Goal: Task Accomplishment & Management: Use online tool/utility

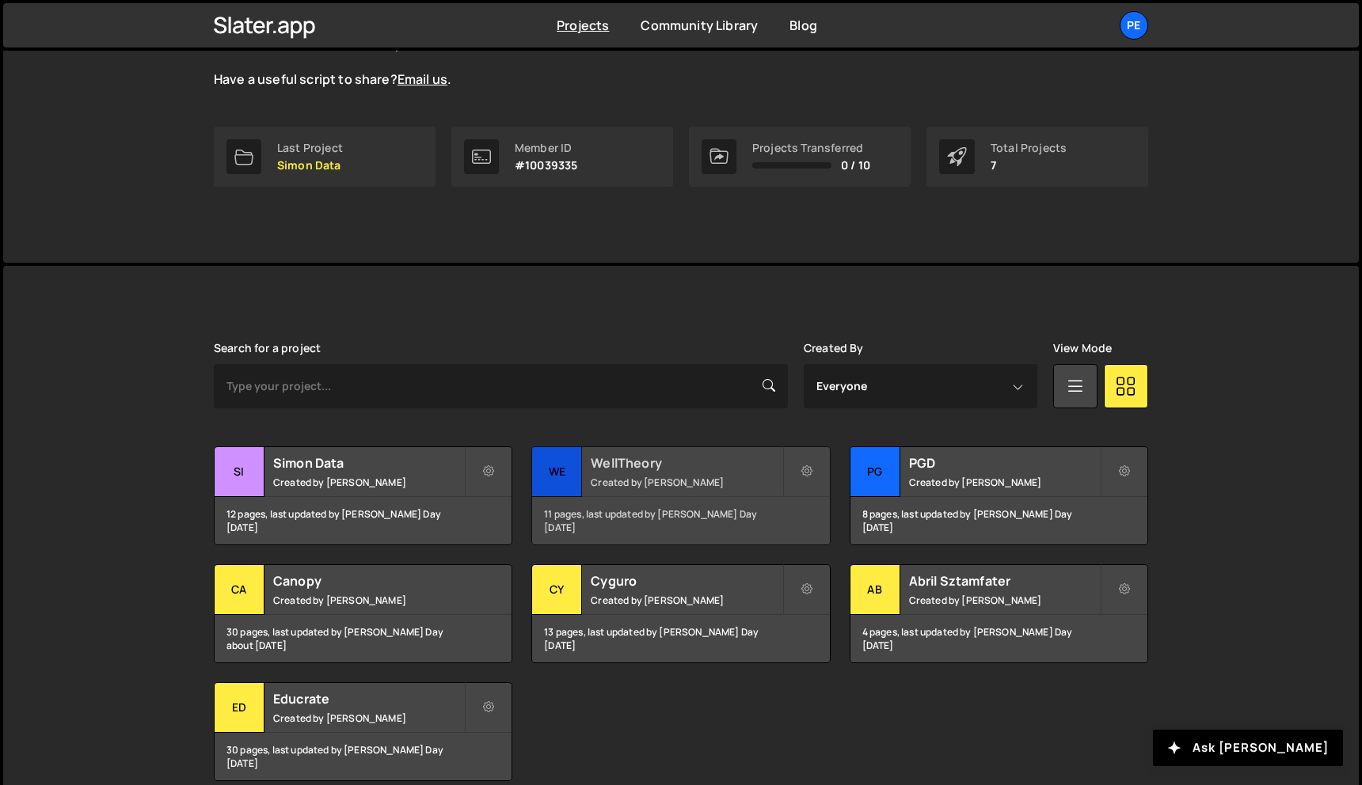
scroll to position [256, 0]
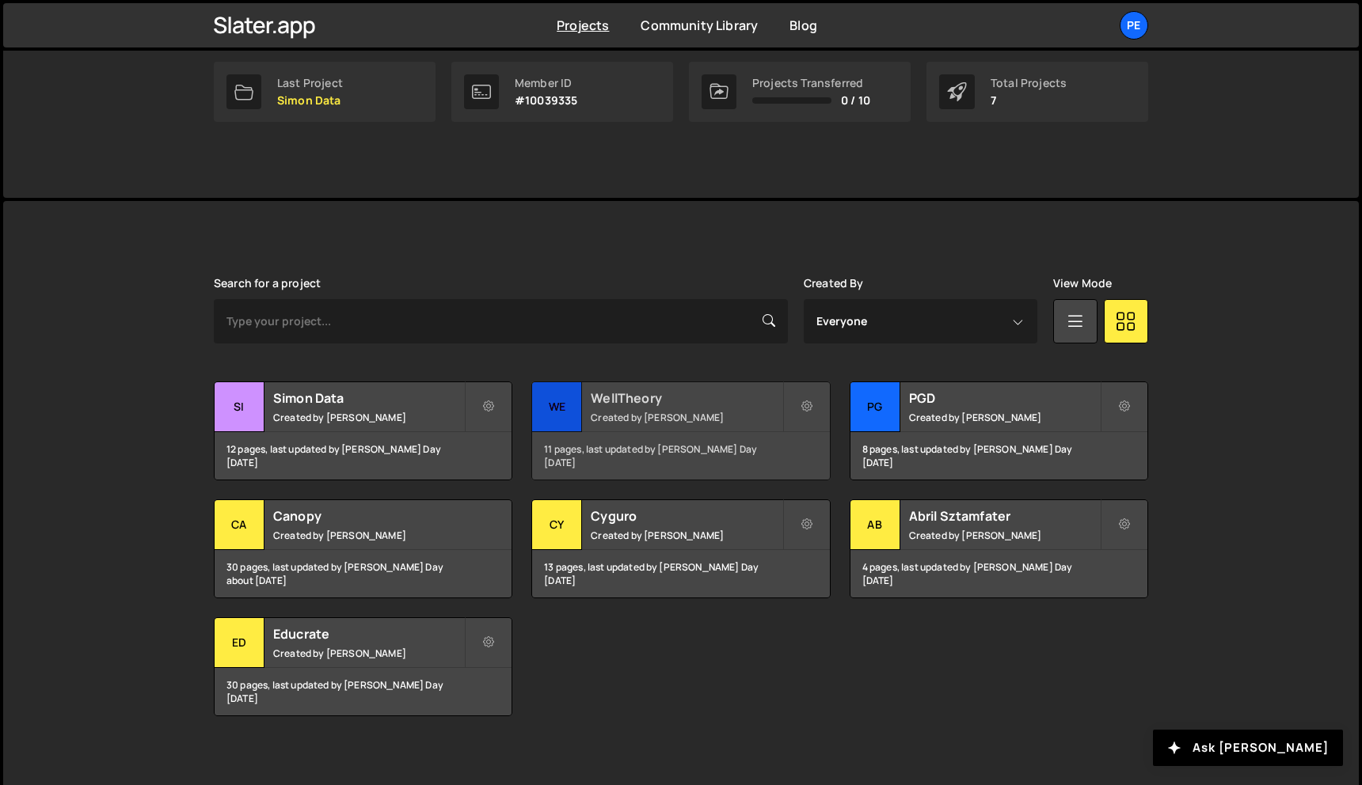
click at [627, 397] on h2 "WellTheory" at bounding box center [686, 397] width 191 height 17
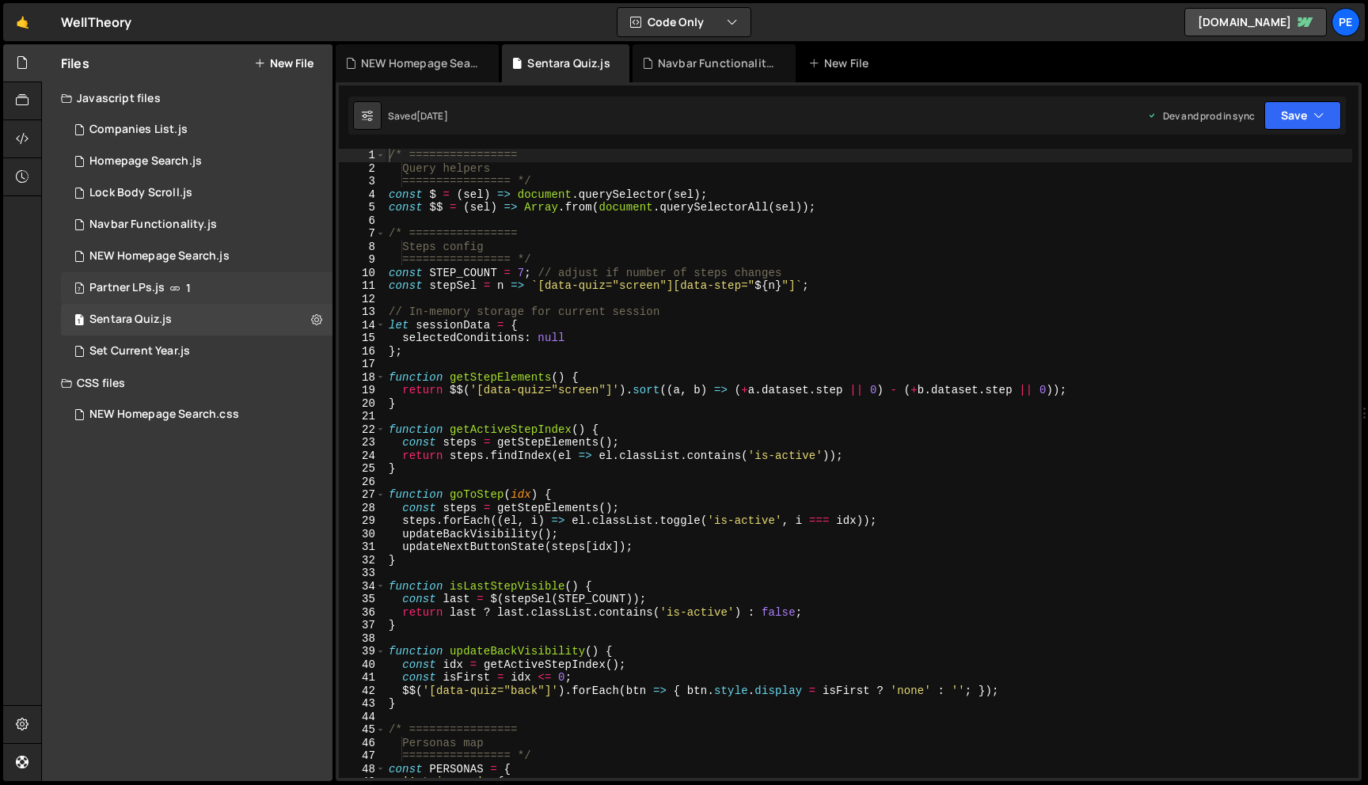
click at [221, 279] on div "7 Partner LPs.js 1" at bounding box center [197, 288] width 272 height 32
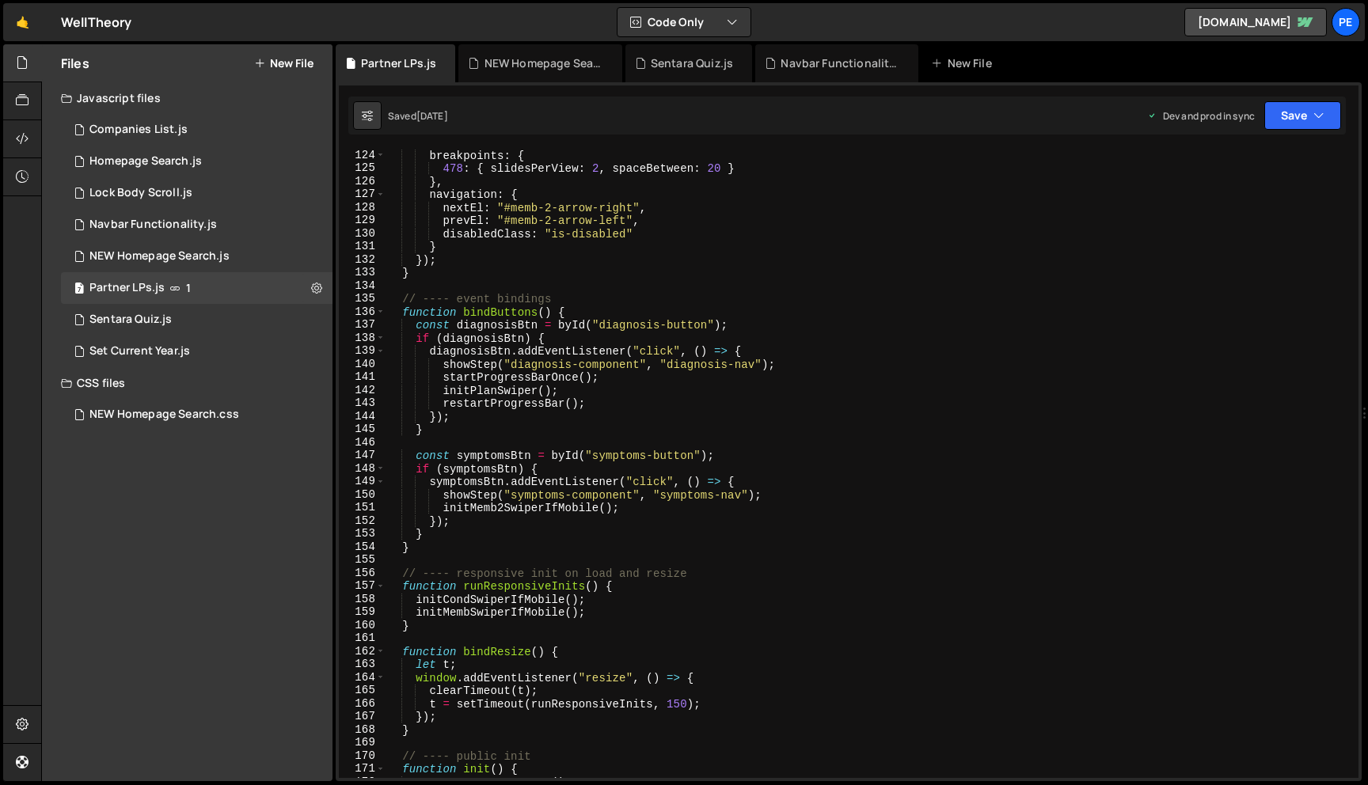
scroll to position [1607, 0]
click at [314, 290] on icon at bounding box center [316, 287] width 11 height 15
type input "Partner LPs"
radio input "true"
checkbox input "true"
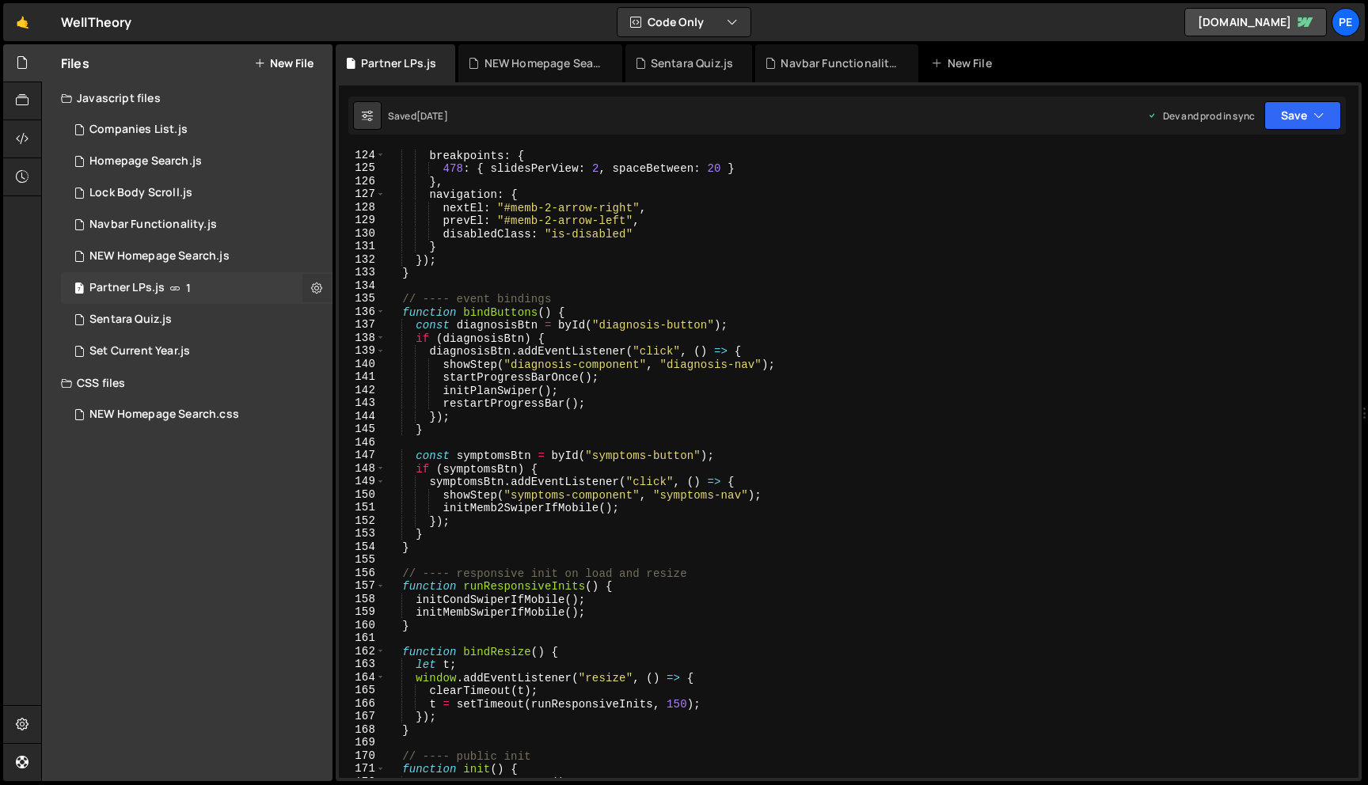
checkbox input "true"
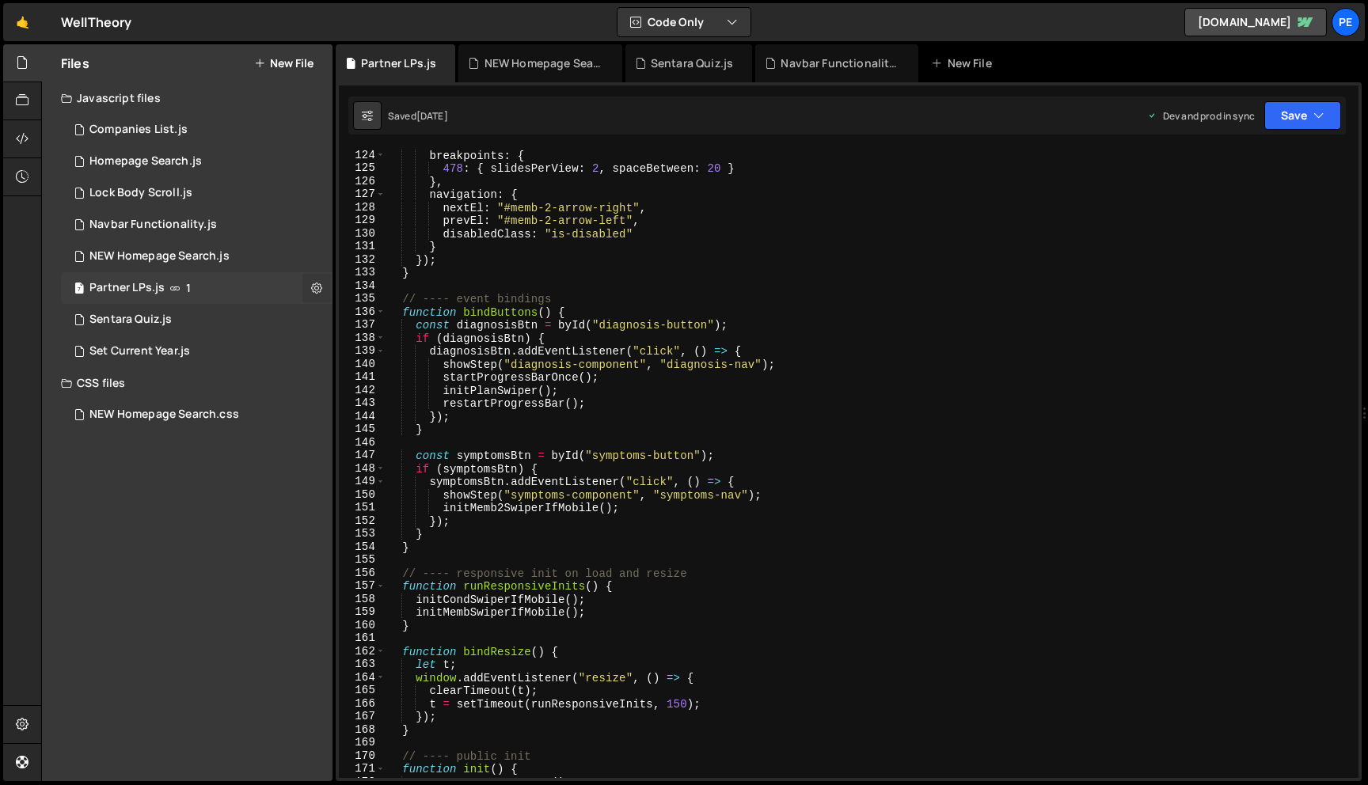
checkbox input "true"
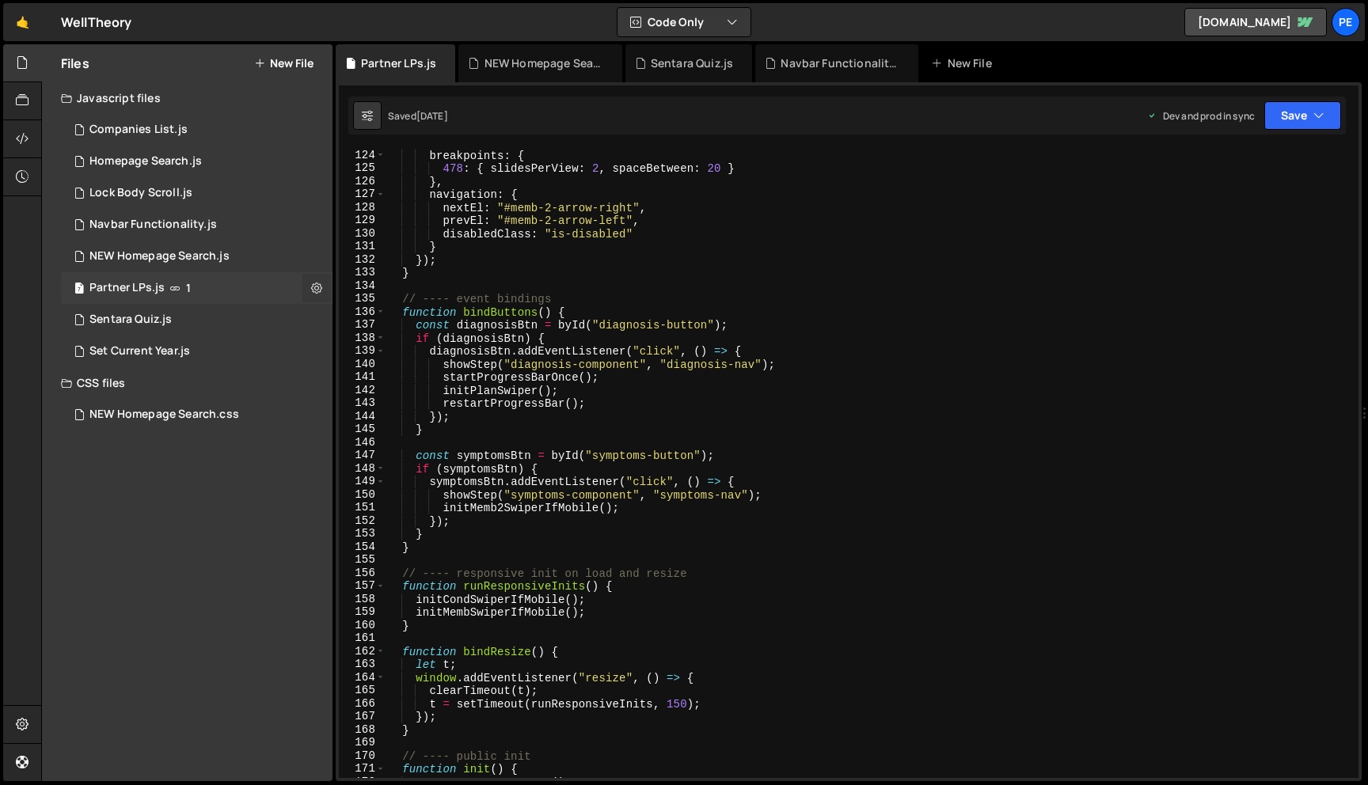
checkbox input "true"
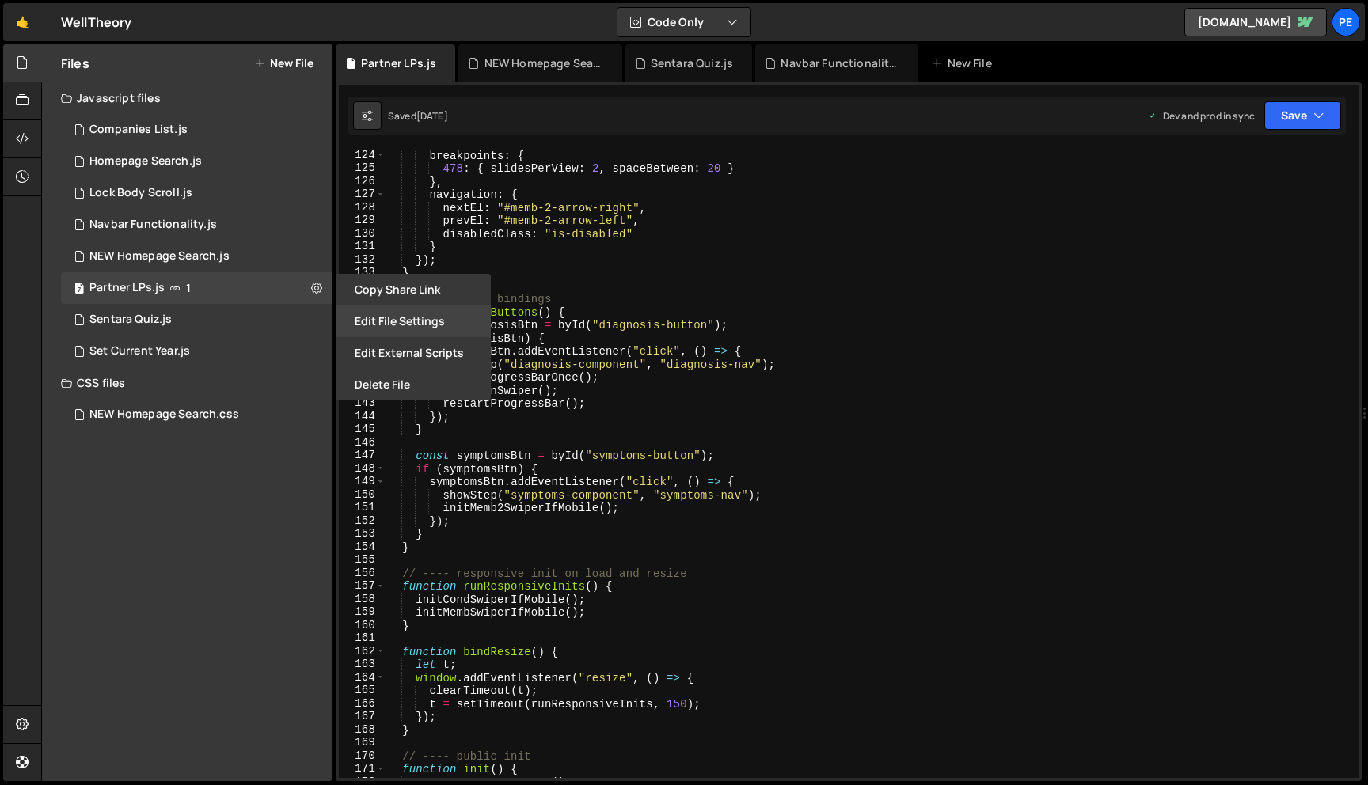
click at [381, 323] on button "Edit File Settings" at bounding box center [413, 322] width 155 height 32
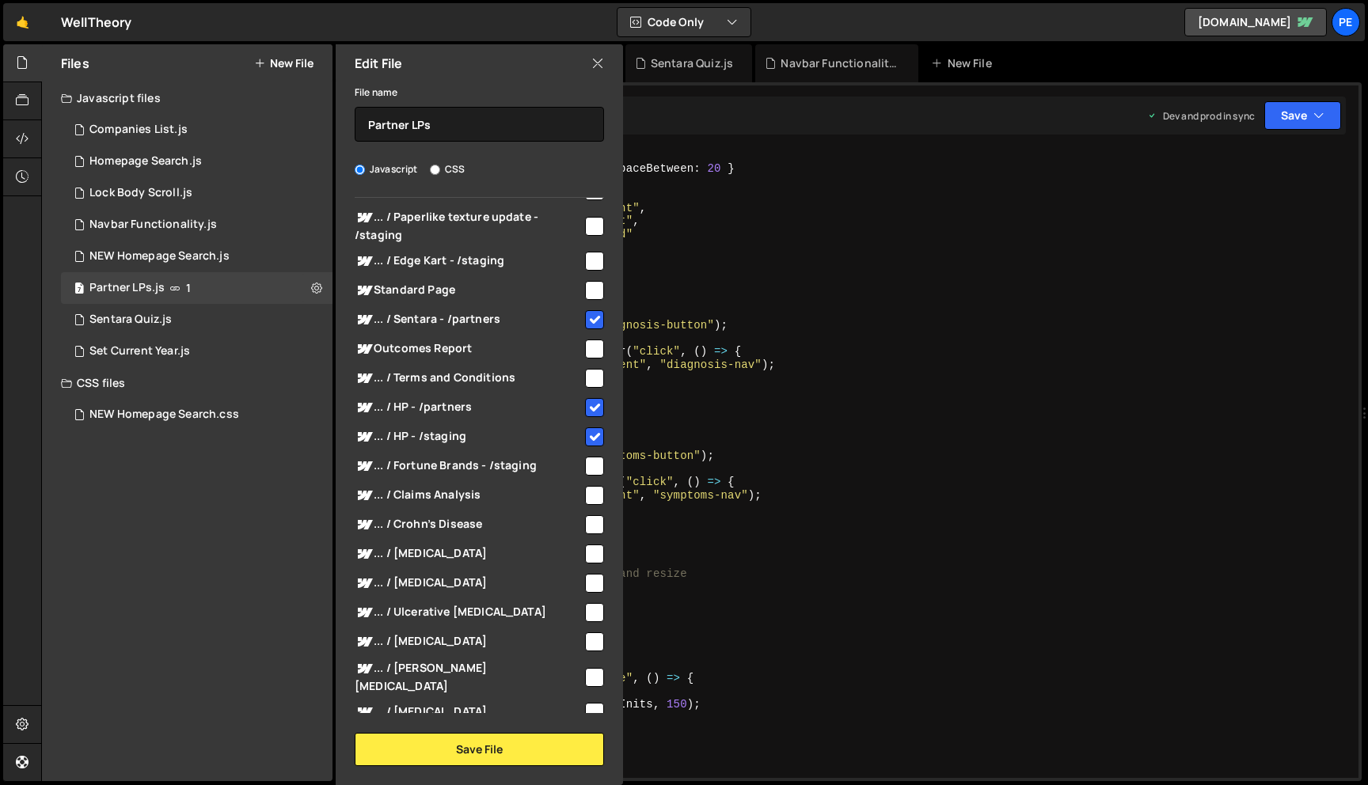
scroll to position [173, 0]
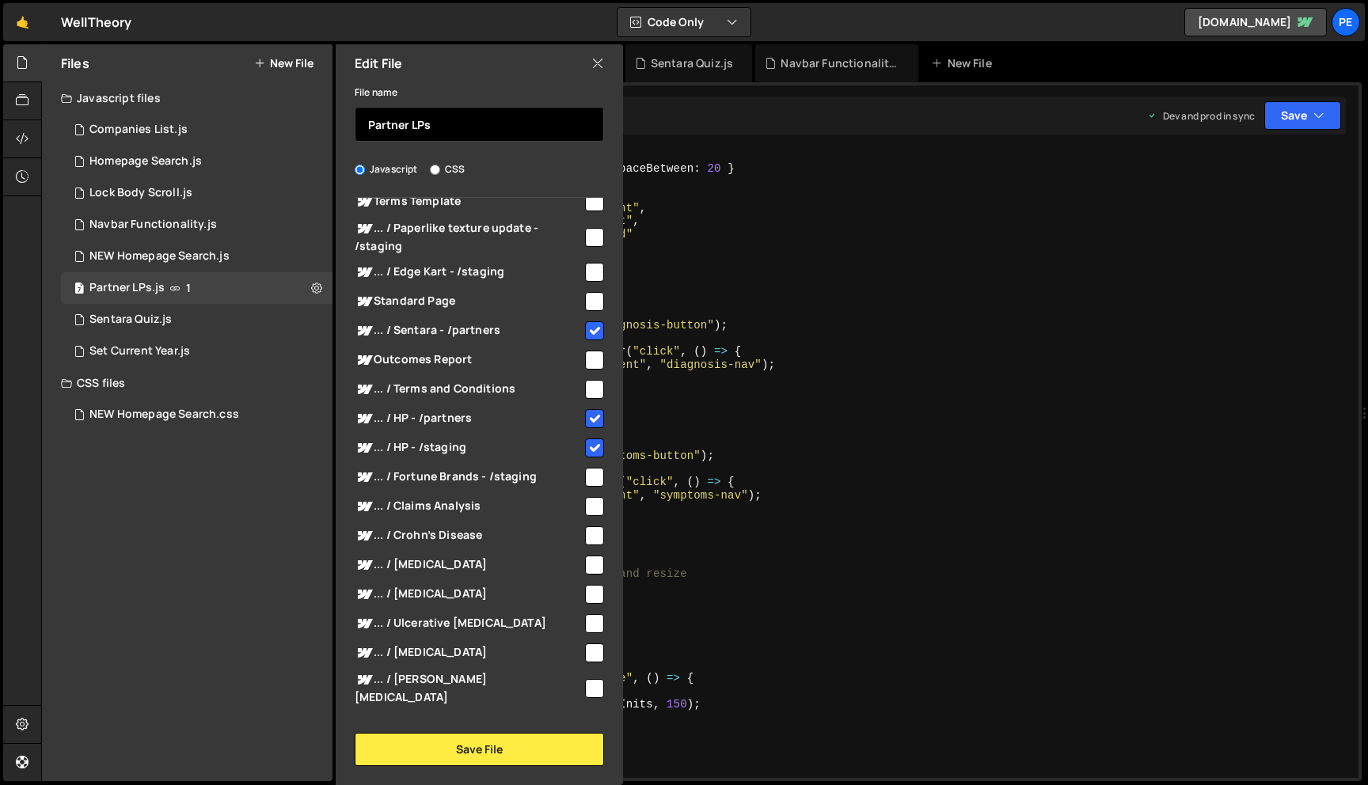
click at [503, 124] on input "Partner LPs" at bounding box center [479, 124] width 249 height 35
type input "partner"
type input "sentara"
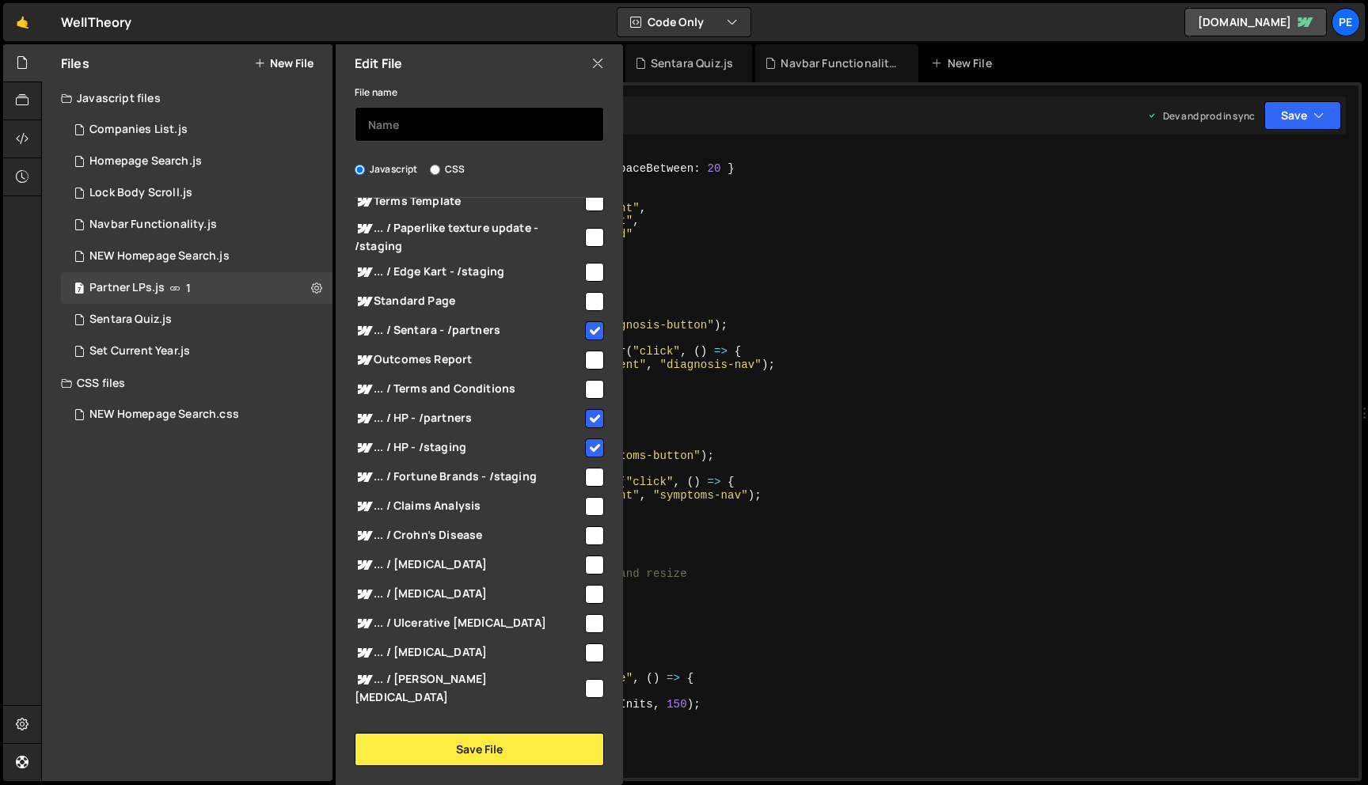
scroll to position [0, 0]
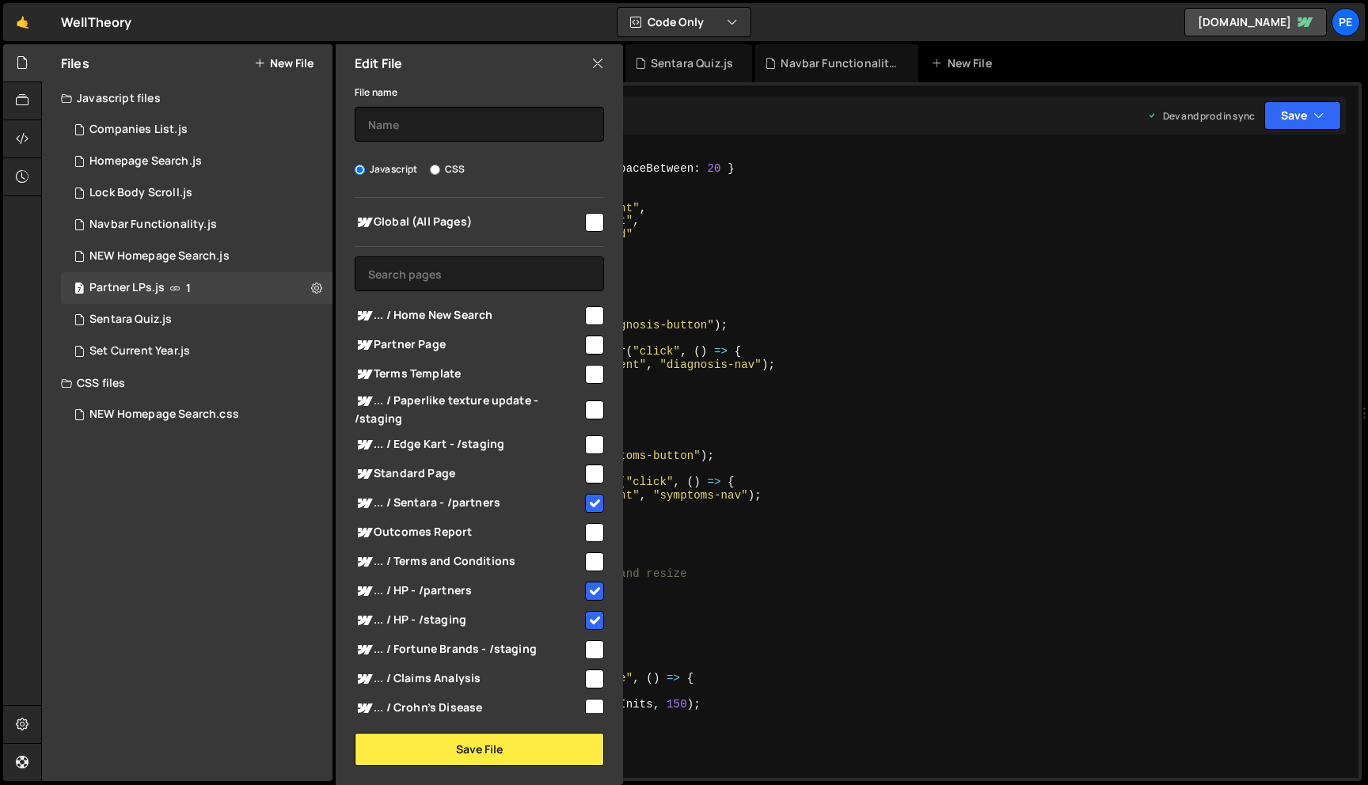
click at [468, 292] on div "Global (All Pages) ... / Home New Search" at bounding box center [479, 455] width 287 height 515
click at [468, 291] on input "text" at bounding box center [479, 273] width 249 height 35
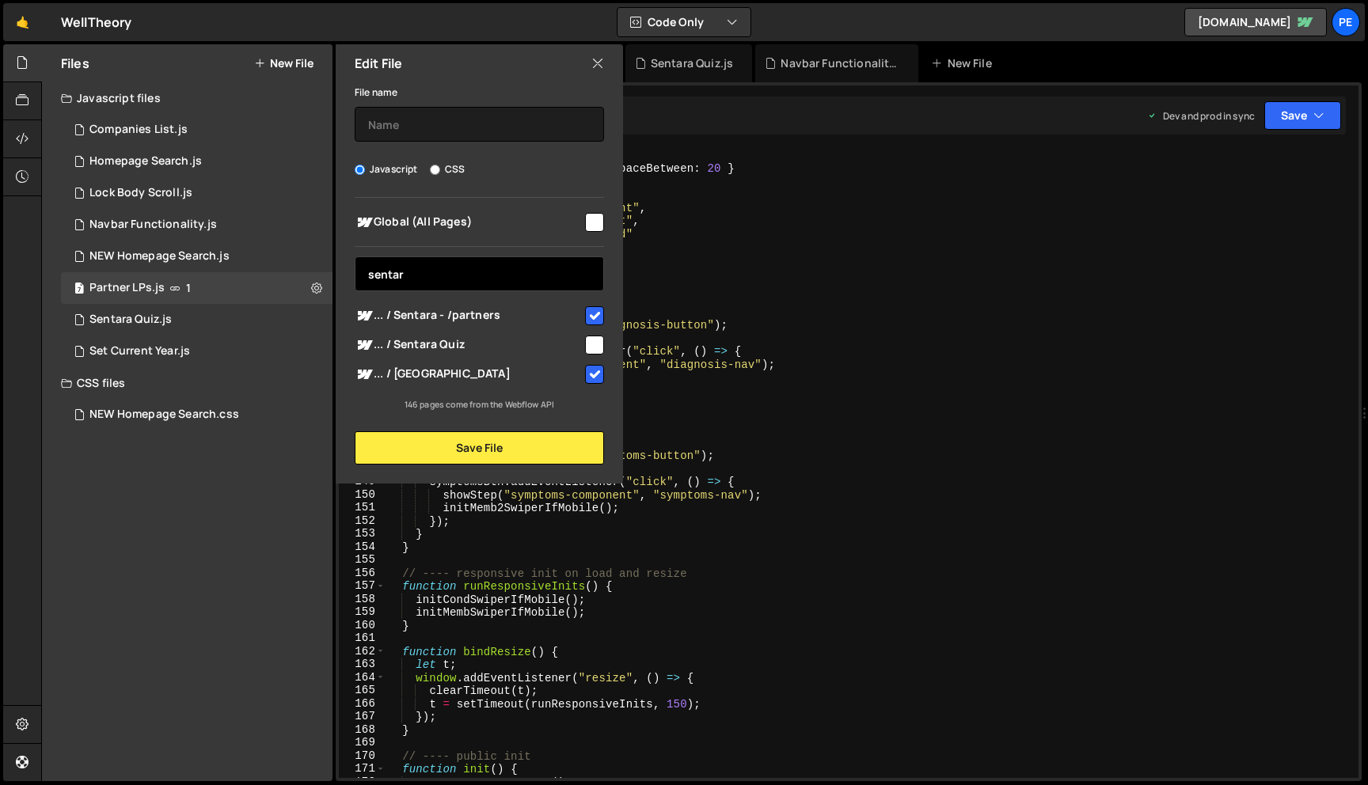
type input "sentara"
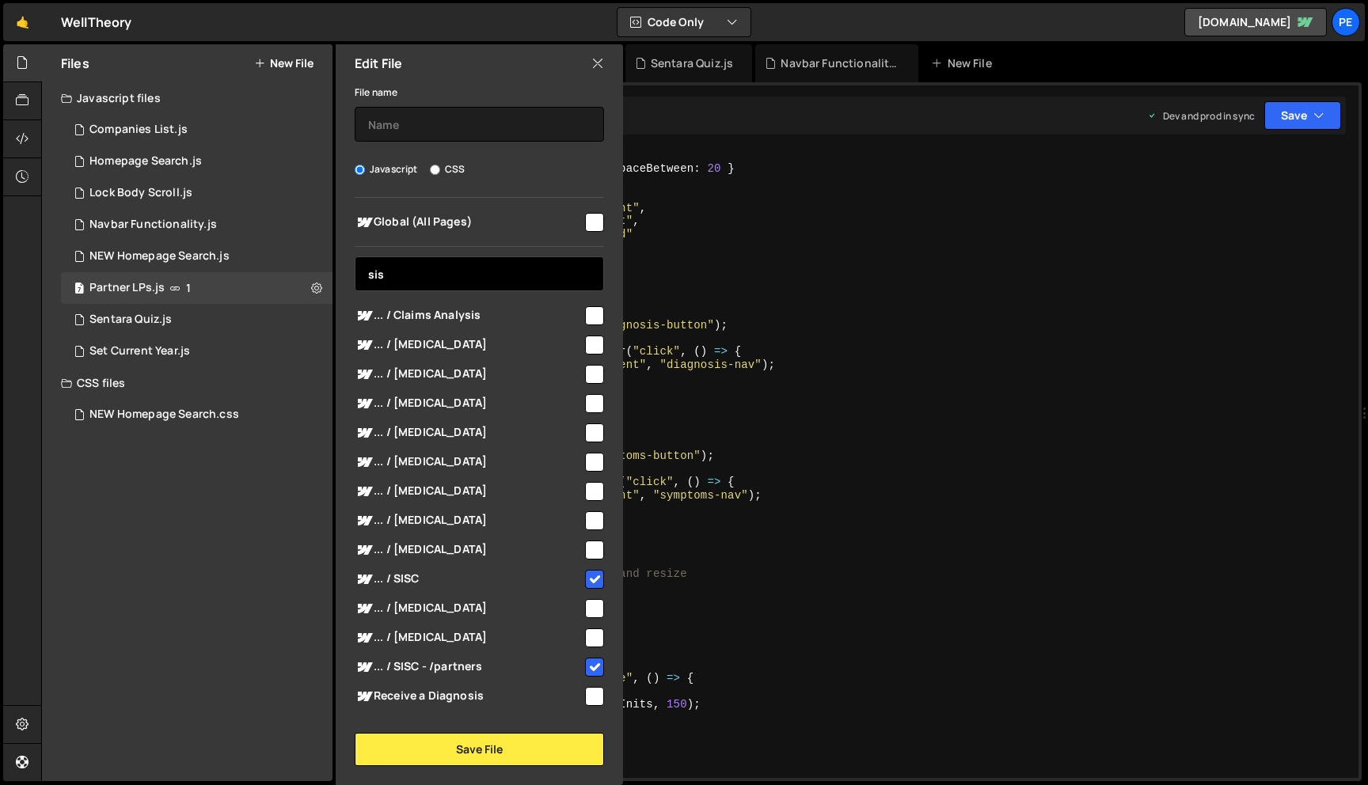
type input "sisc"
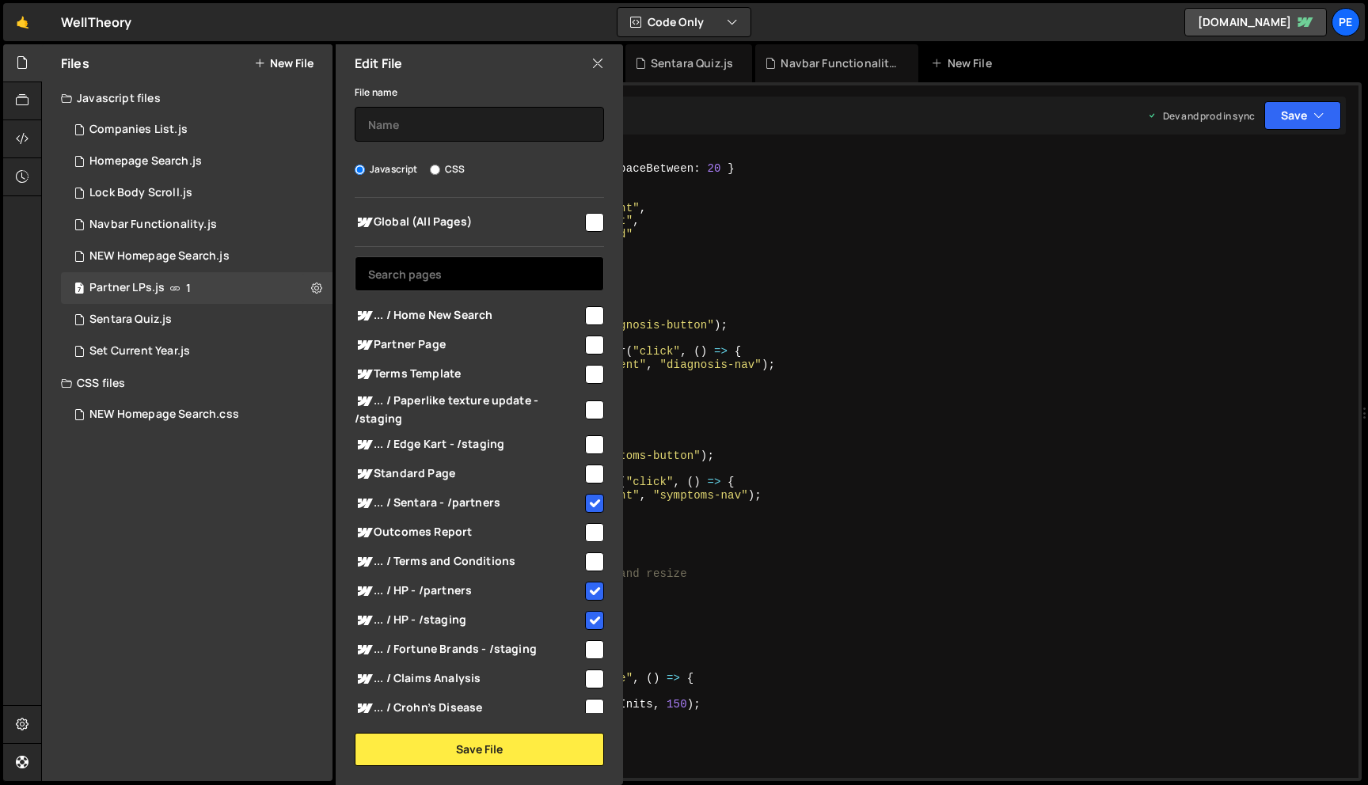
type input "b"
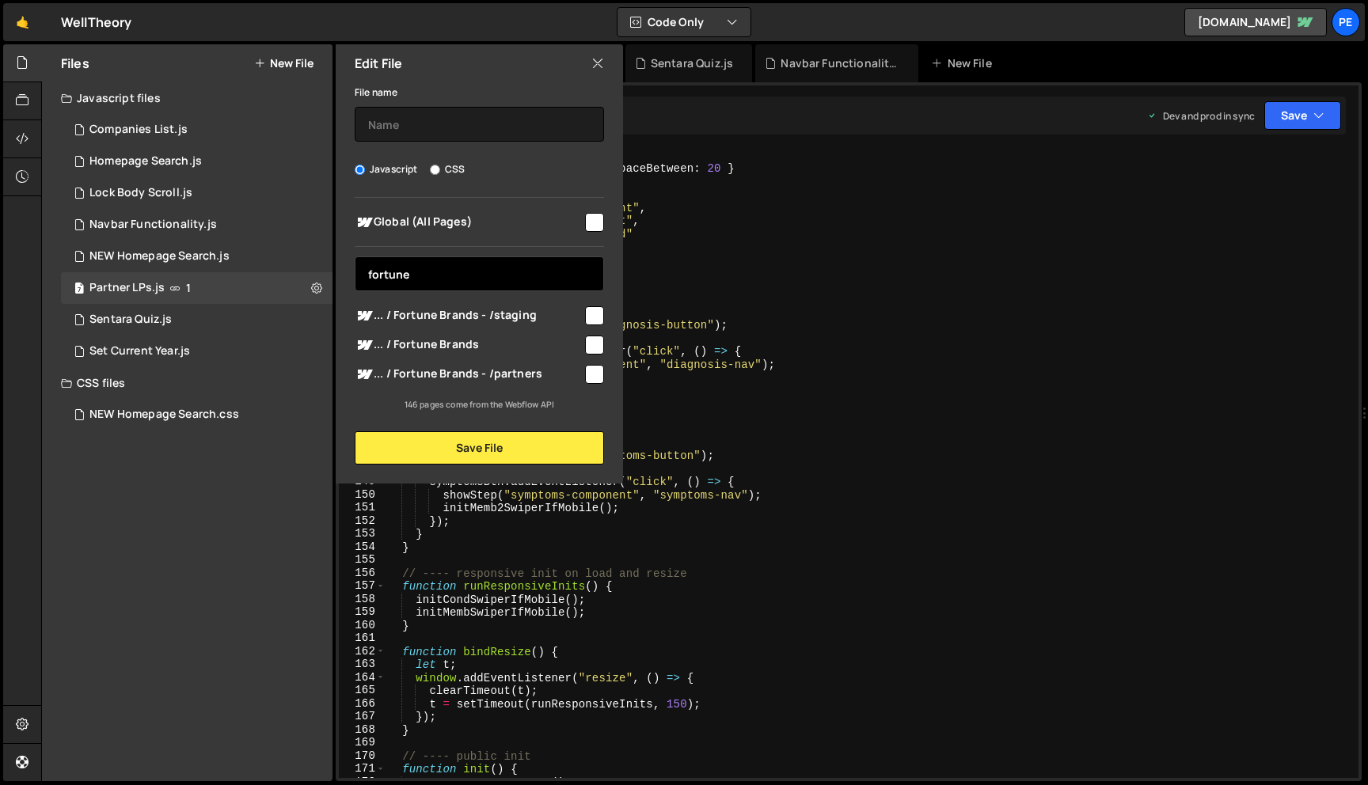
type input "fortune"
click at [595, 342] on input "checkbox" at bounding box center [594, 345] width 19 height 19
checkbox input "true"
click at [519, 274] on input "fortune" at bounding box center [479, 273] width 249 height 35
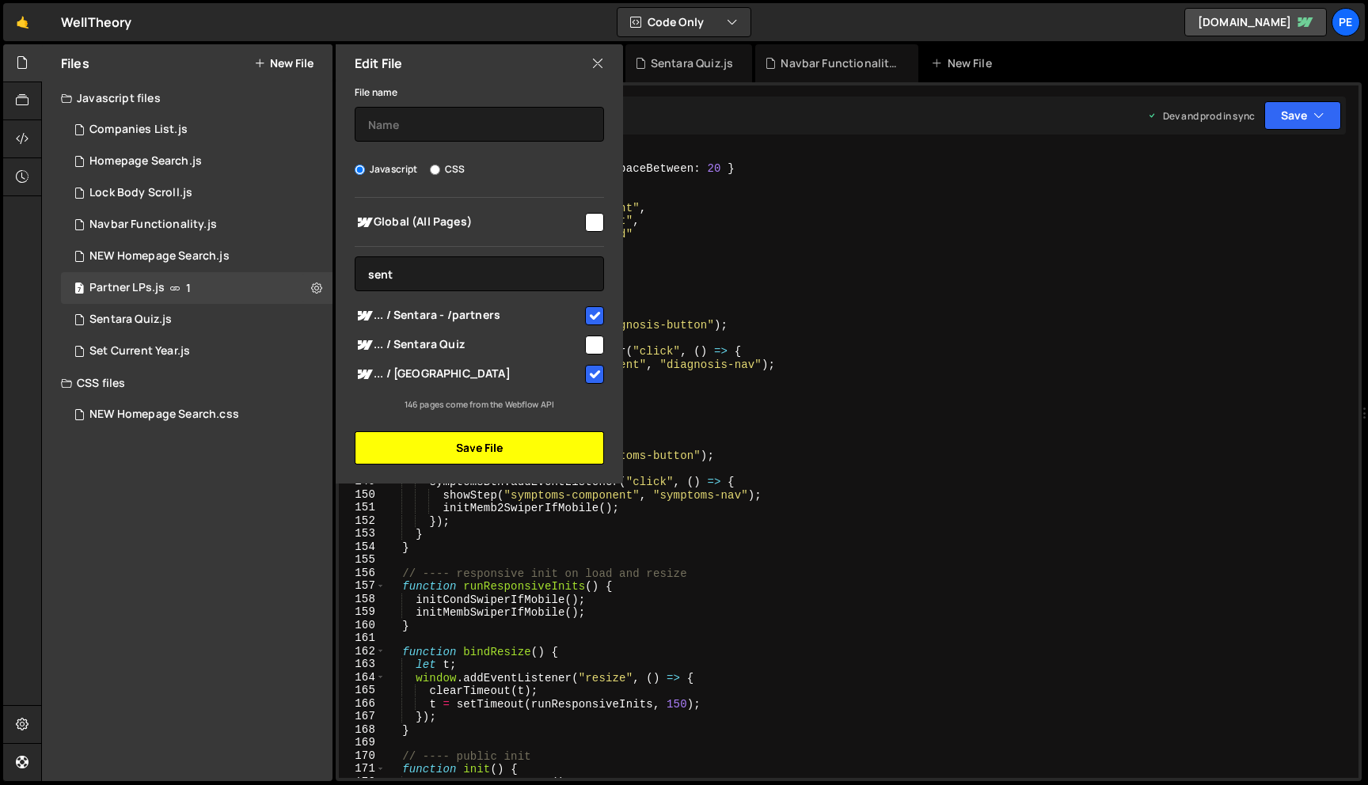
click at [519, 455] on button "Save File" at bounding box center [479, 447] width 249 height 33
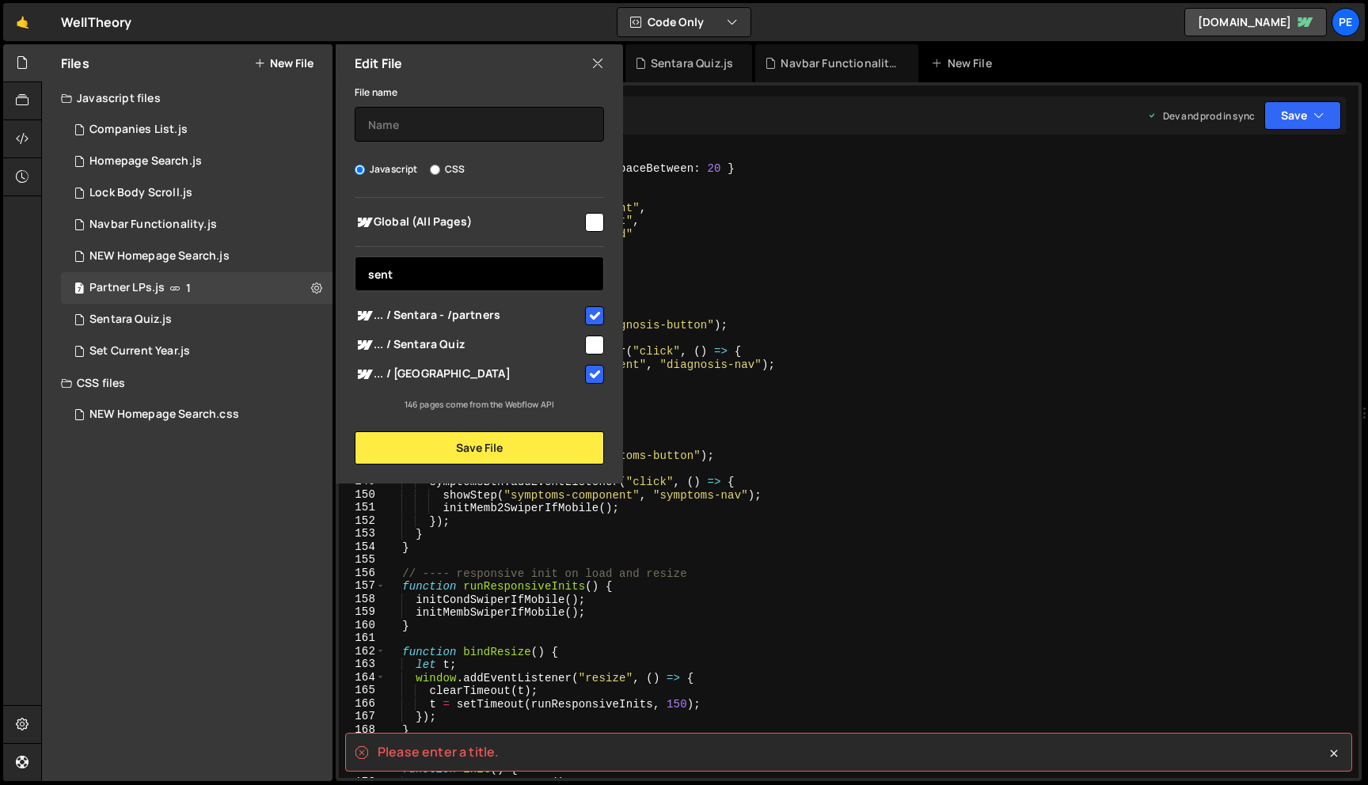
click at [507, 276] on input "sent" at bounding box center [479, 273] width 249 height 35
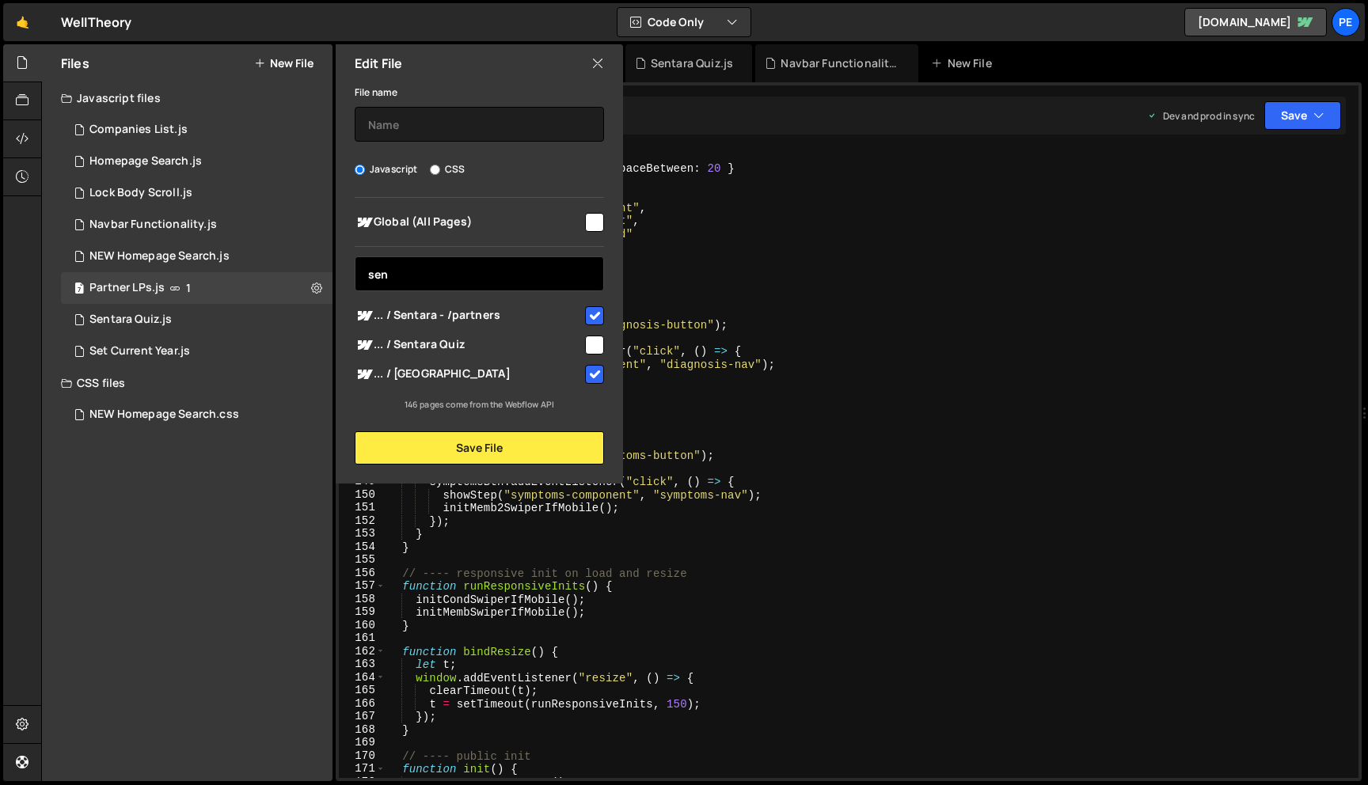
type input "sen"
click at [588, 62] on div "Edit File" at bounding box center [479, 63] width 287 height 38
click at [595, 62] on icon at bounding box center [597, 63] width 13 height 17
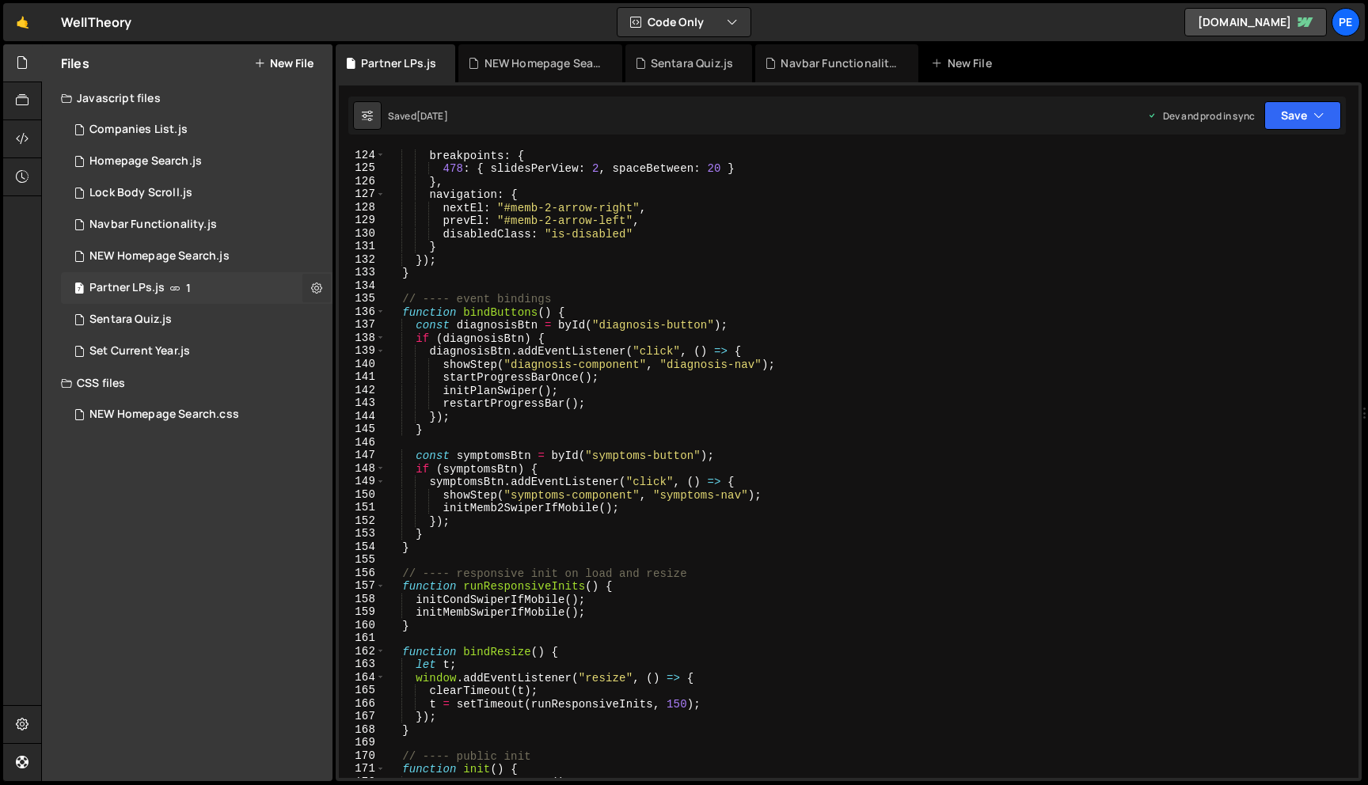
click at [313, 288] on icon at bounding box center [316, 287] width 11 height 15
type input "Partner LPs"
radio input "true"
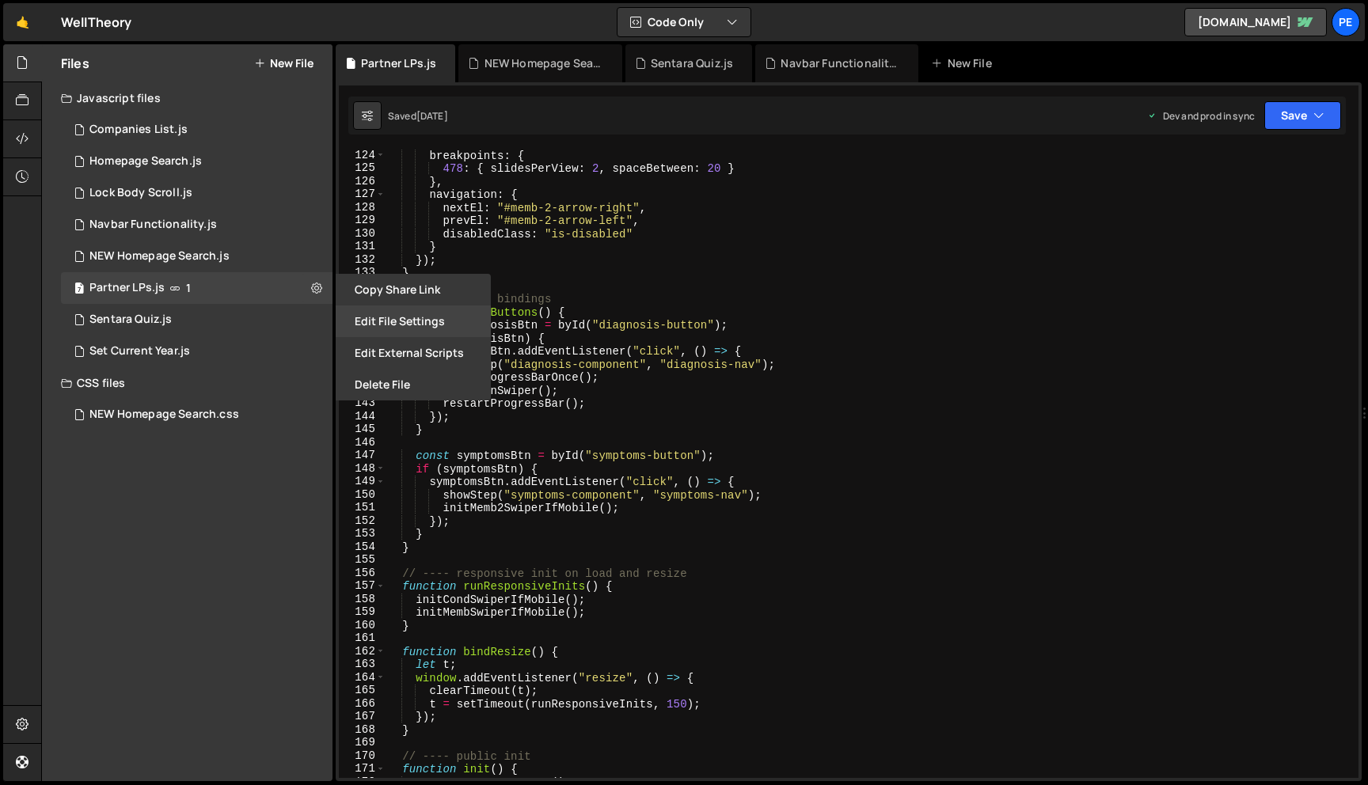
click at [402, 320] on button "Edit File Settings" at bounding box center [413, 322] width 155 height 32
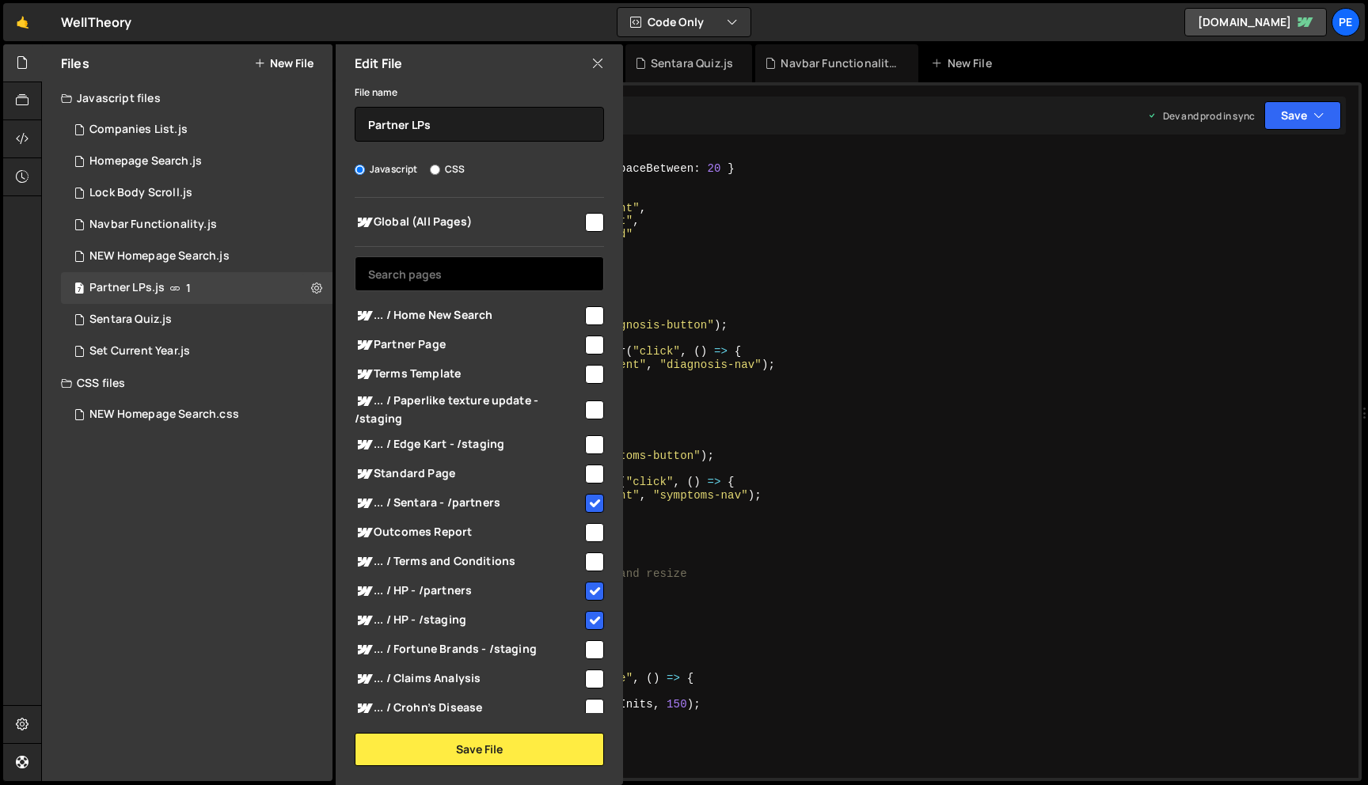
click at [436, 284] on input "text" at bounding box center [479, 273] width 249 height 35
type input "n"
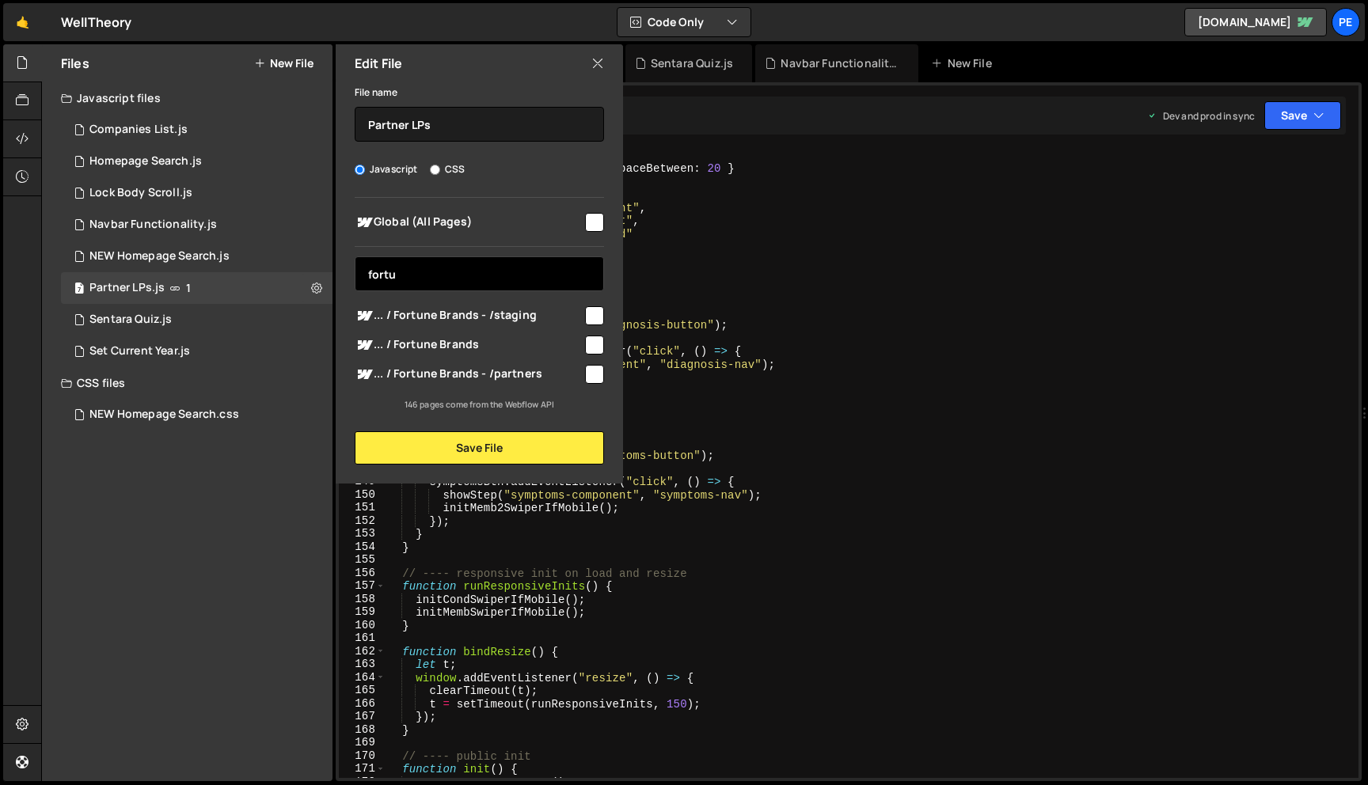
type input "fortu"
click at [583, 338] on div at bounding box center [593, 343] width 21 height 21
click at [595, 350] on input "checkbox" at bounding box center [594, 345] width 19 height 19
checkbox input "true"
click at [521, 280] on input "fortu" at bounding box center [479, 273] width 249 height 35
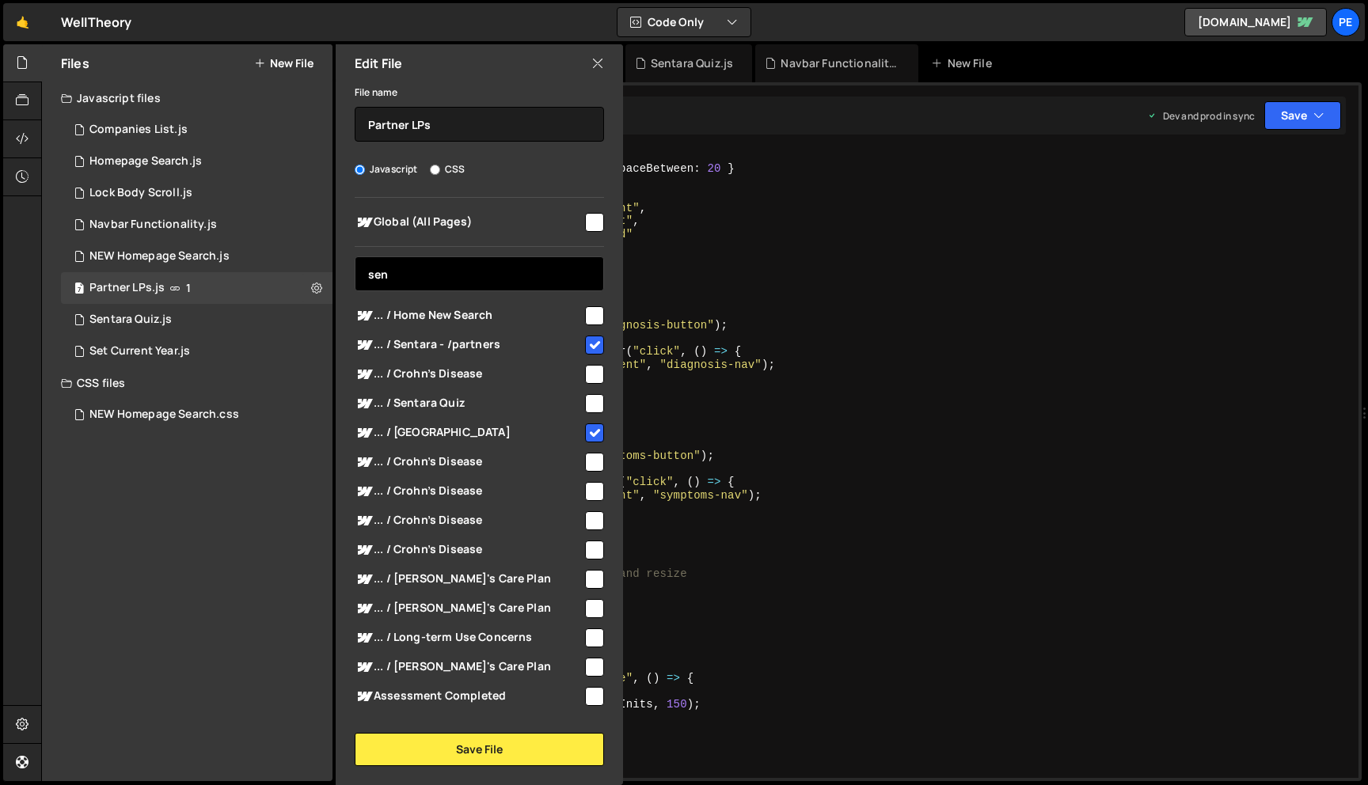
type input "sent"
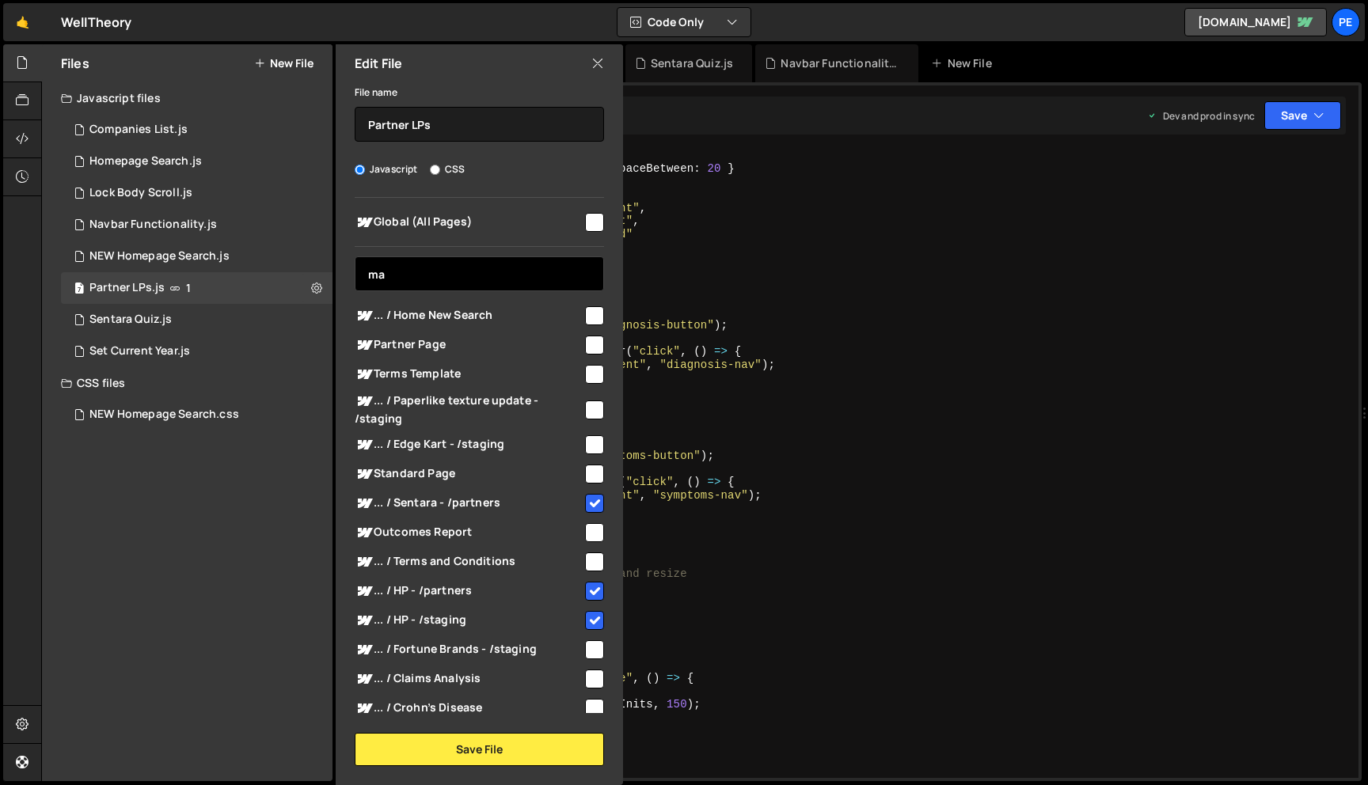
type input "mav"
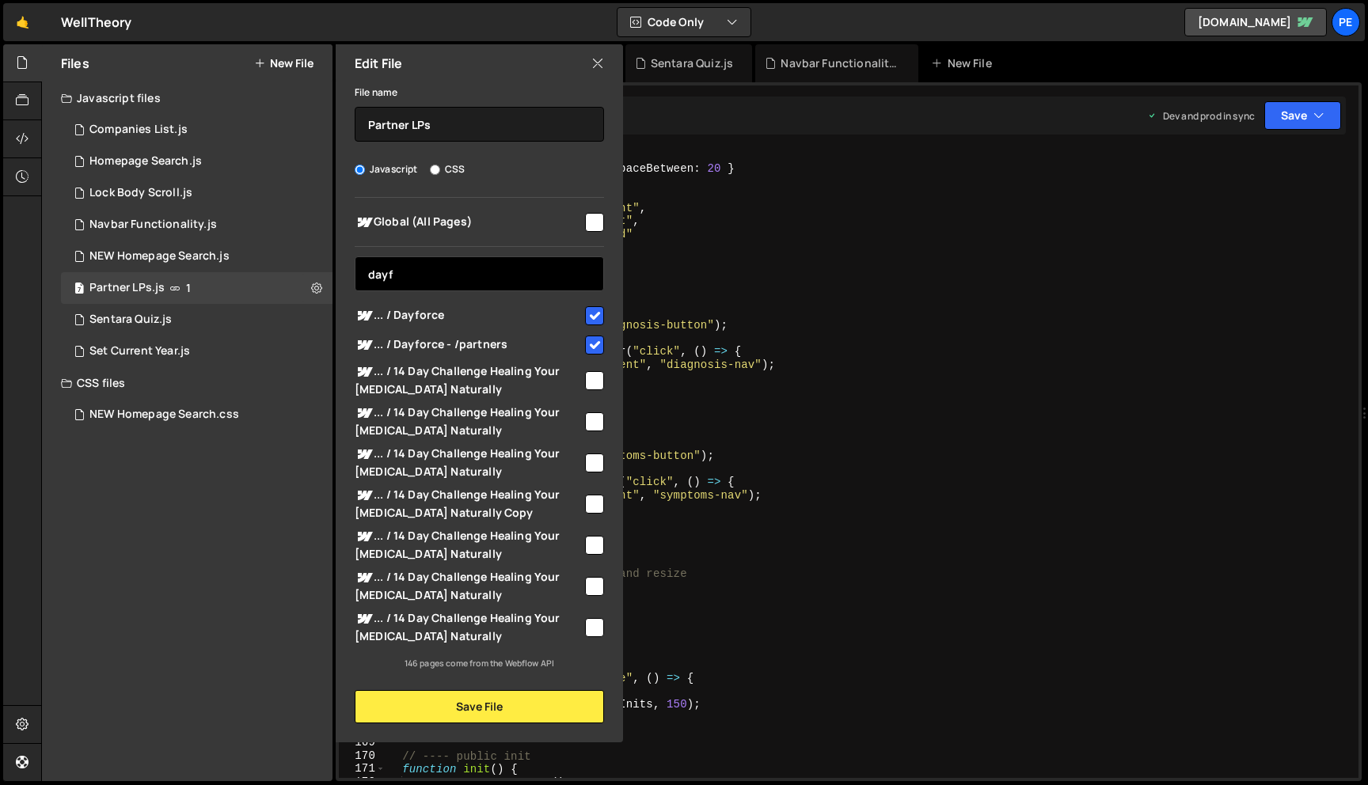
type input "dayfo"
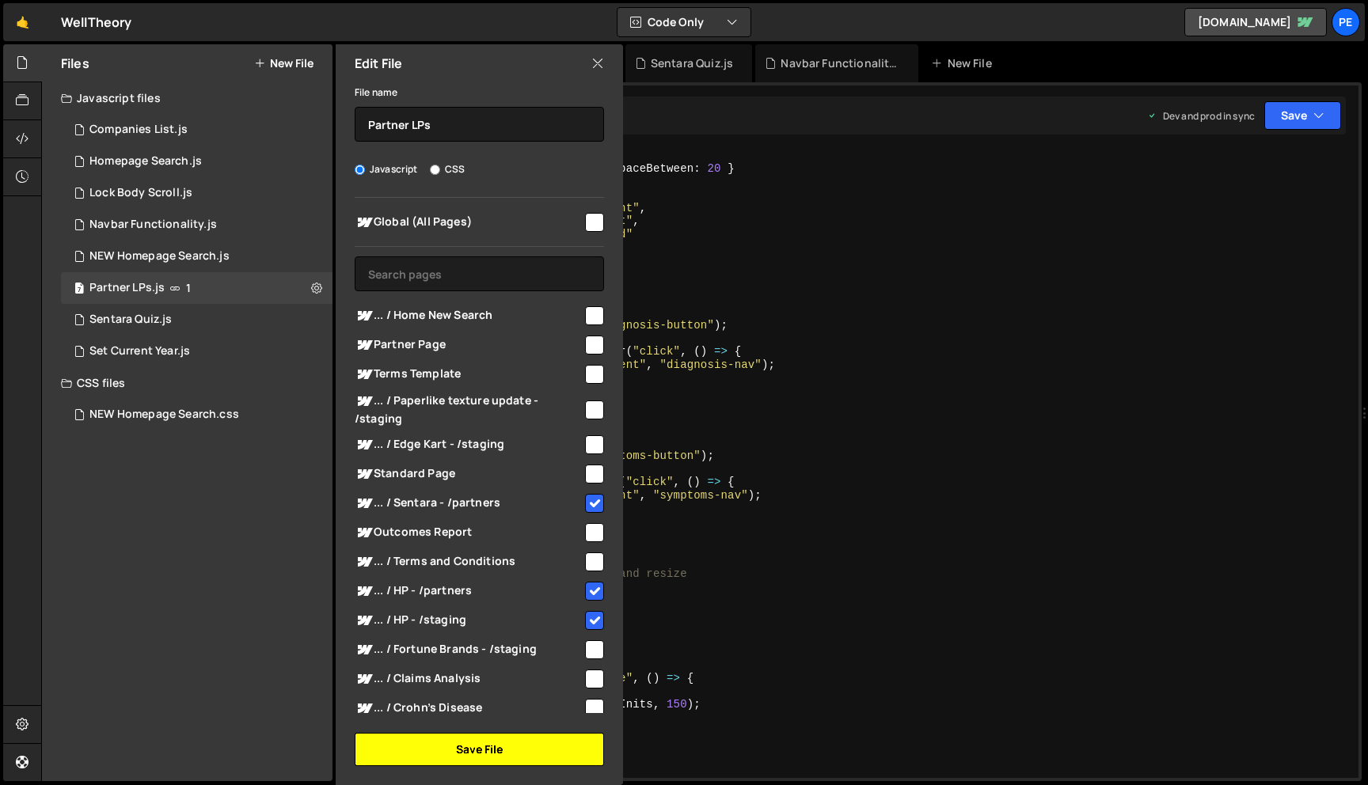
click at [493, 755] on button "Save File" at bounding box center [479, 749] width 249 height 33
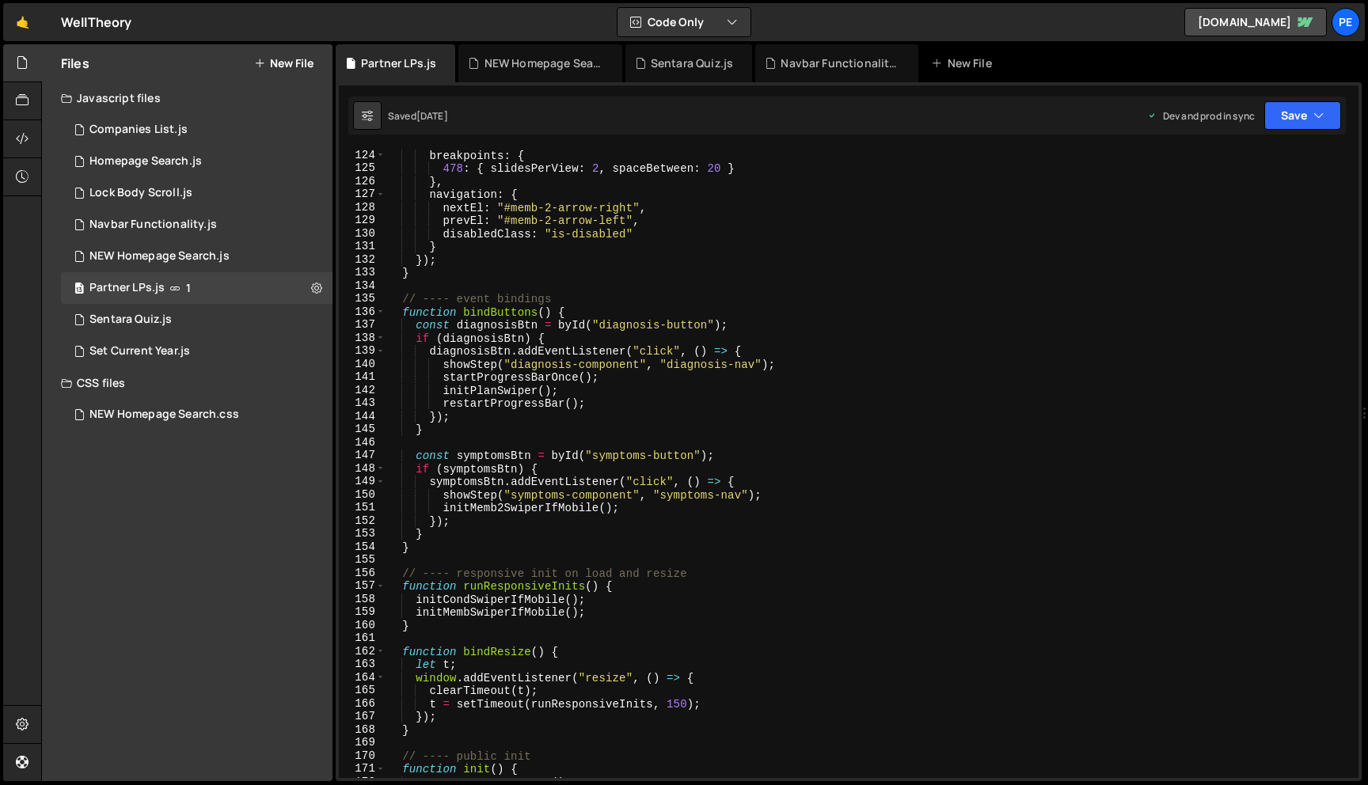
type textarea "initMembSwiperIfMobile();"
click at [685, 615] on div "breakpoints : { 478 : { slidesPerView : 2 , spaceBetween : 20 } } , navigation …" at bounding box center [869, 476] width 967 height 655
